Goal: Transaction & Acquisition: Obtain resource

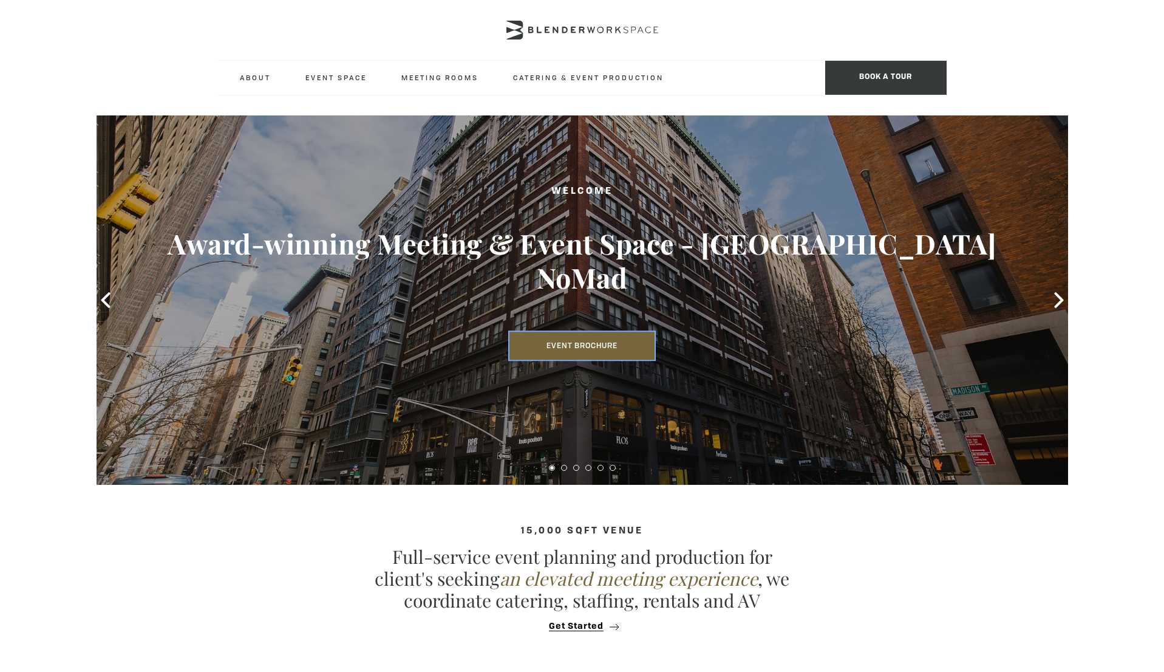
click at [612, 332] on link "Event Brochure" at bounding box center [582, 346] width 145 height 28
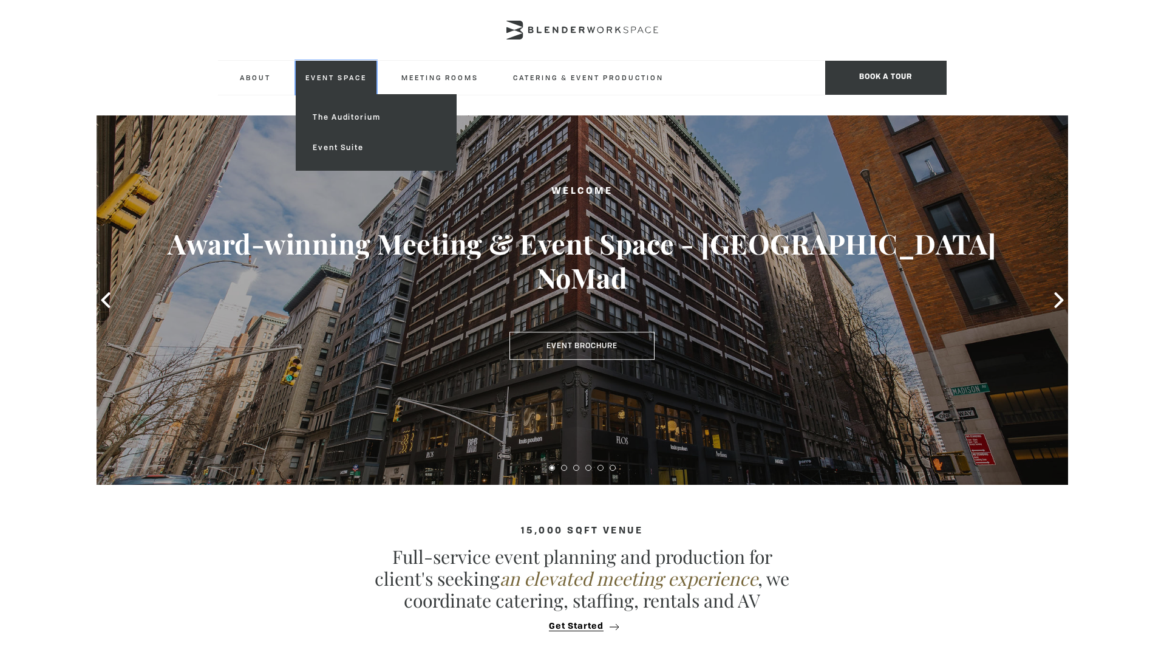
click at [334, 86] on link "Event Space" at bounding box center [336, 77] width 81 height 33
click at [341, 143] on link "Event Suite" at bounding box center [375, 147] width 145 height 30
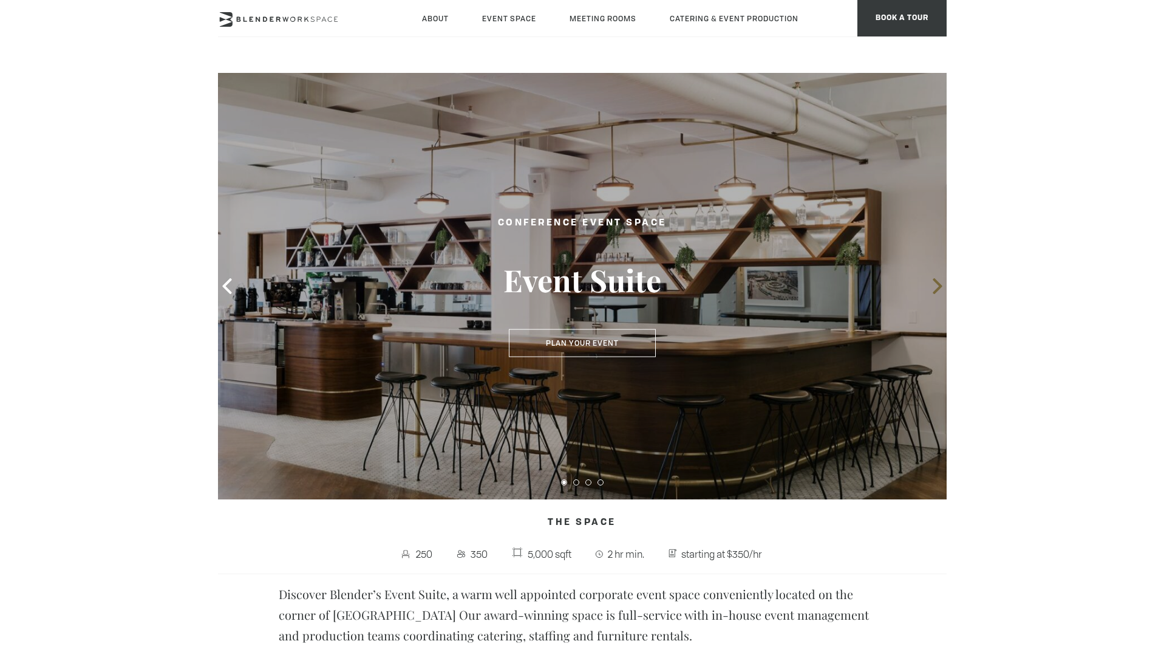
click at [931, 290] on icon at bounding box center [938, 286] width 16 height 16
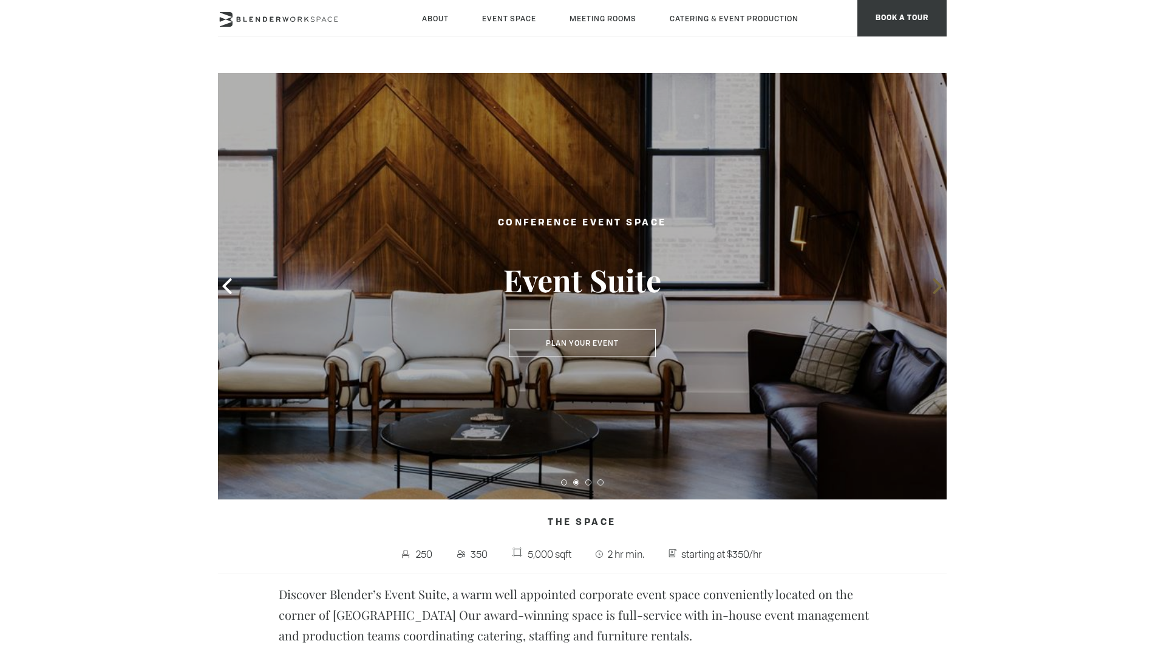
click at [931, 290] on icon at bounding box center [938, 286] width 16 height 16
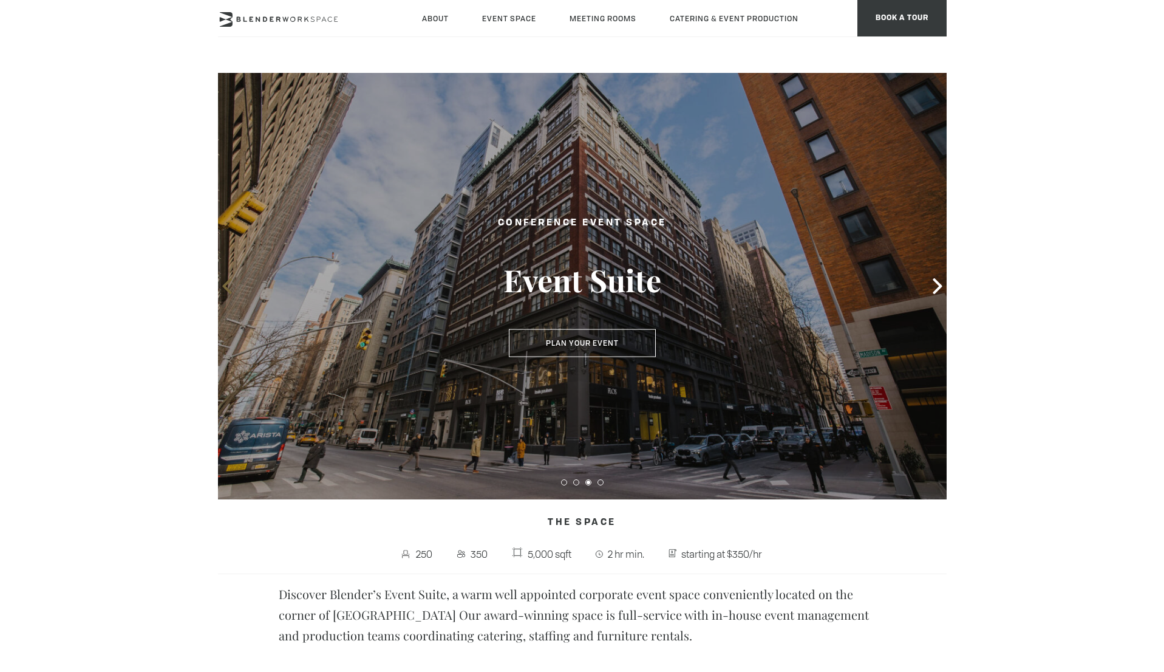
click at [226, 287] on icon at bounding box center [226, 286] width 9 height 16
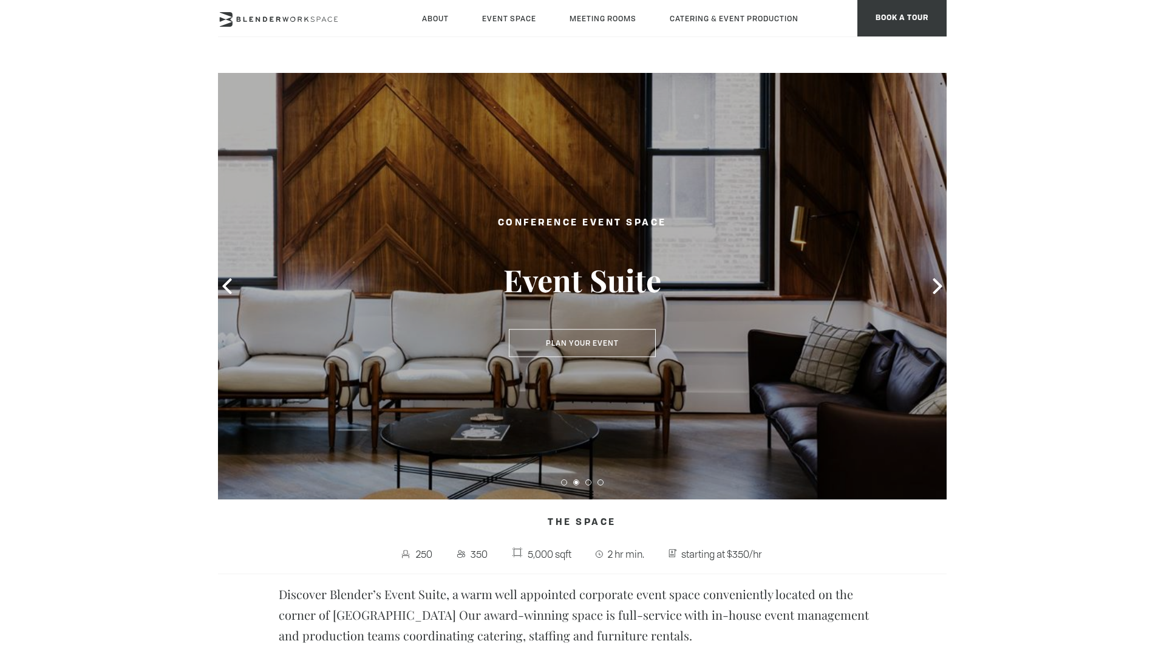
click at [314, 290] on div at bounding box center [582, 286] width 729 height 426
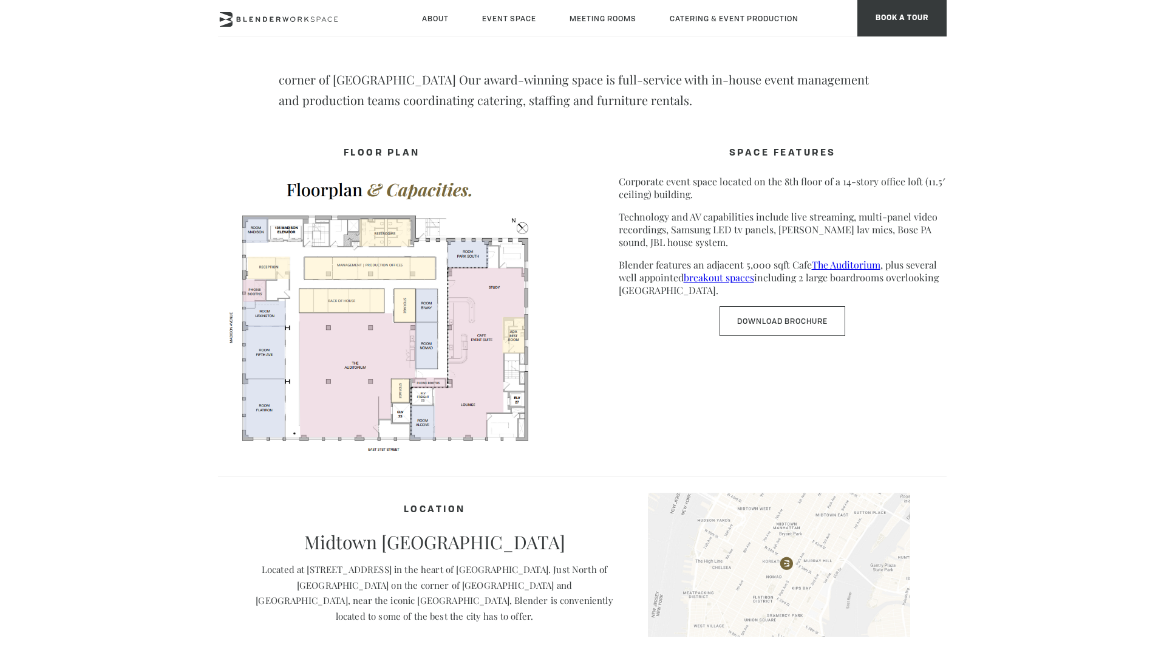
scroll to position [536, 0]
click at [790, 323] on link "Download Brochure" at bounding box center [783, 321] width 126 height 30
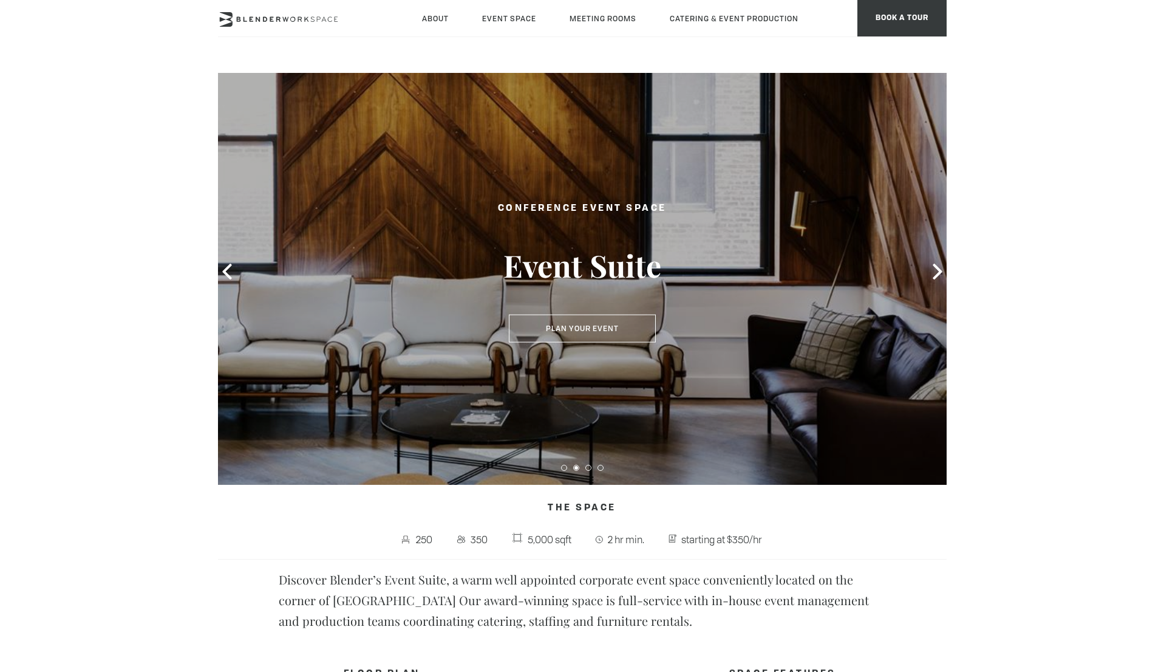
scroll to position [0, 0]
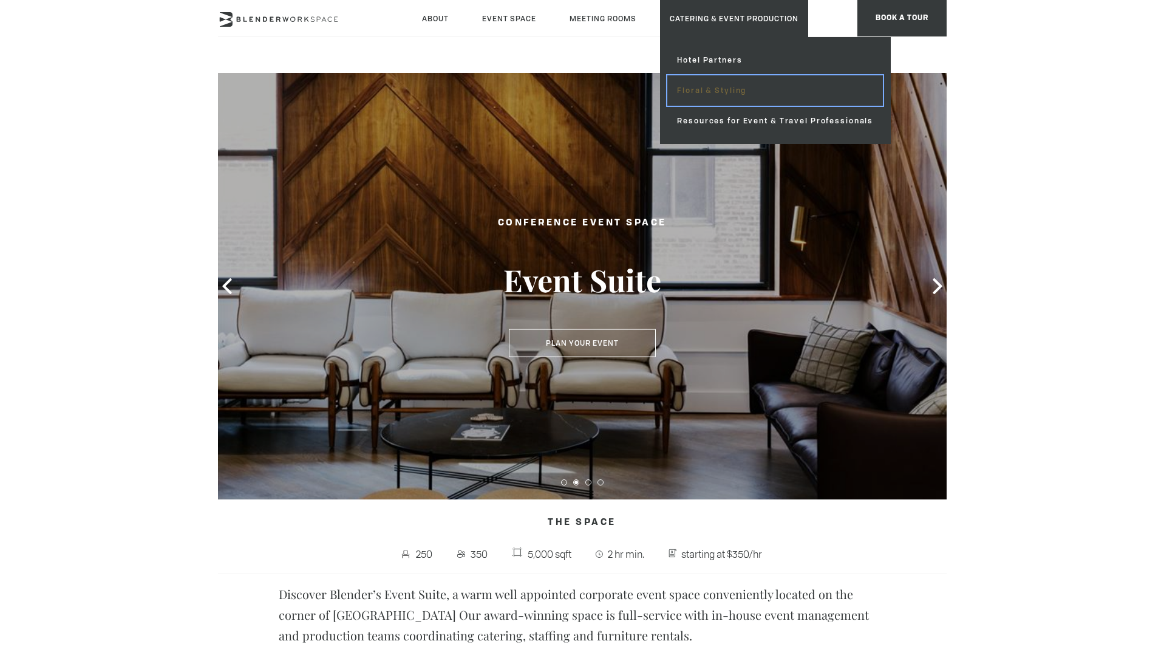
click at [737, 77] on link "Floral & Styling" at bounding box center [776, 90] width 216 height 30
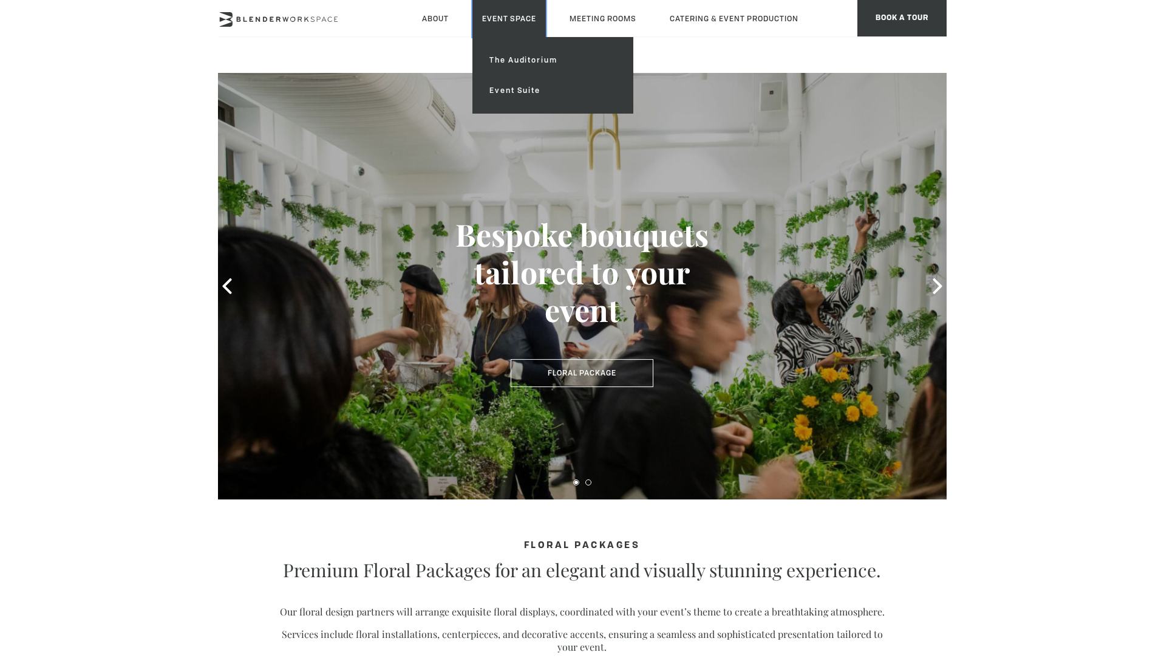
click at [485, 24] on link "Event Space" at bounding box center [509, 18] width 73 height 37
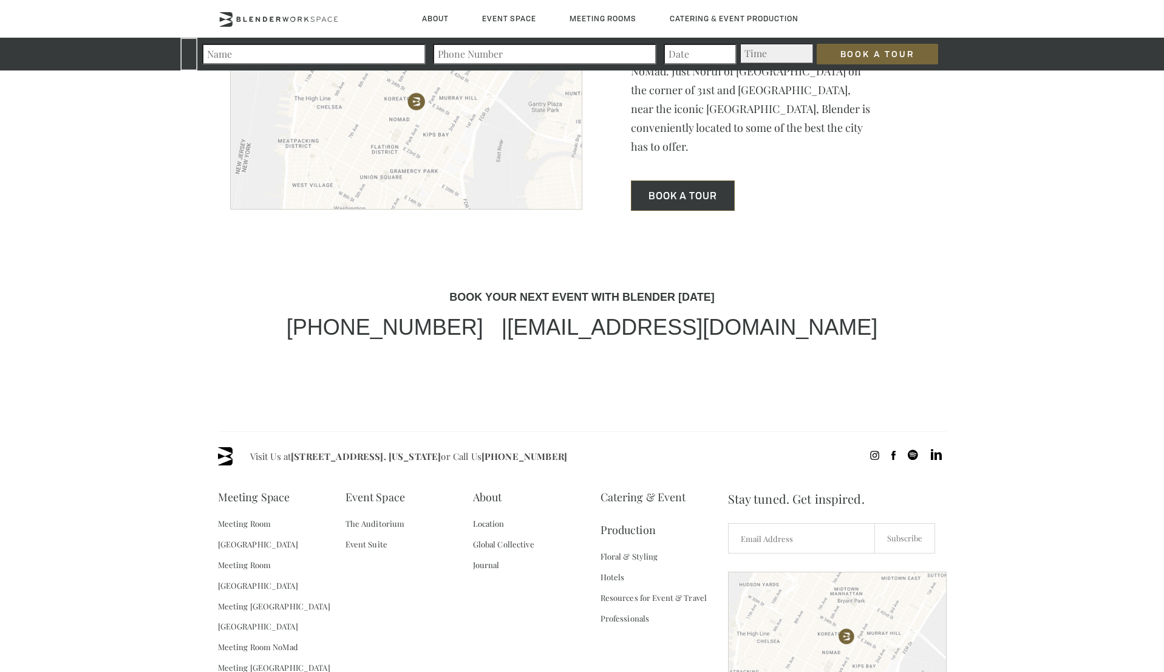
scroll to position [3641, 0]
